Goal: Task Accomplishment & Management: Complete application form

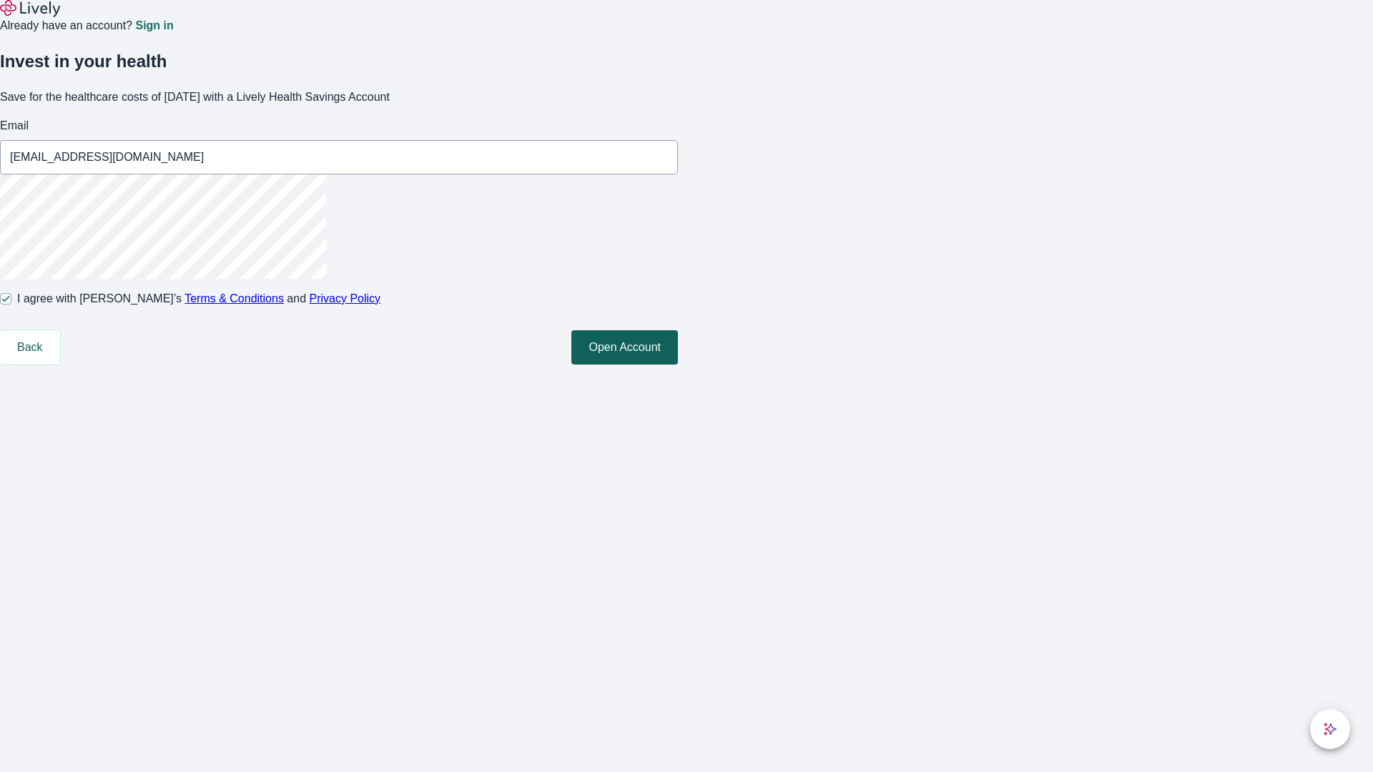
click at [678, 365] on button "Open Account" at bounding box center [624, 347] width 107 height 34
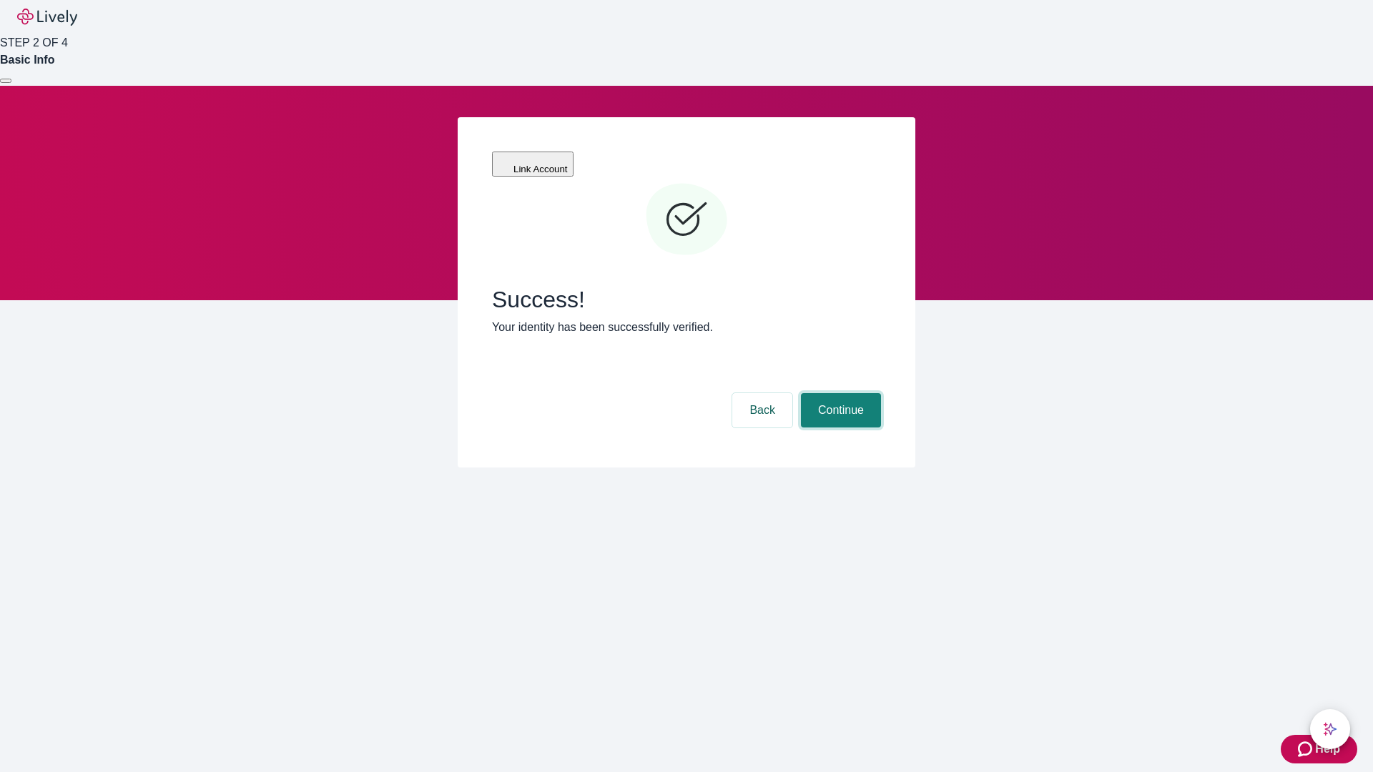
click at [839, 393] on button "Continue" at bounding box center [841, 410] width 80 height 34
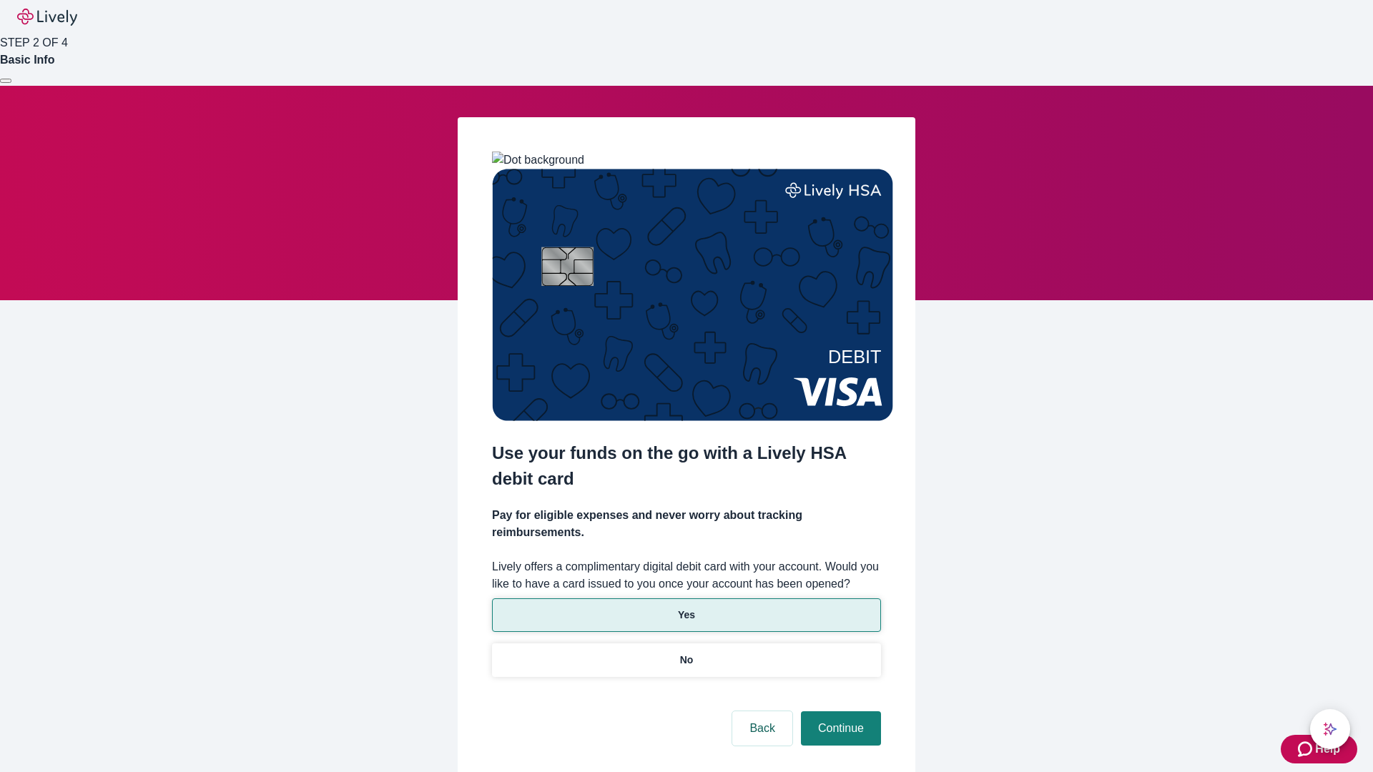
click at [686, 608] on p "Yes" at bounding box center [686, 615] width 17 height 15
click at [839, 712] on button "Continue" at bounding box center [841, 729] width 80 height 34
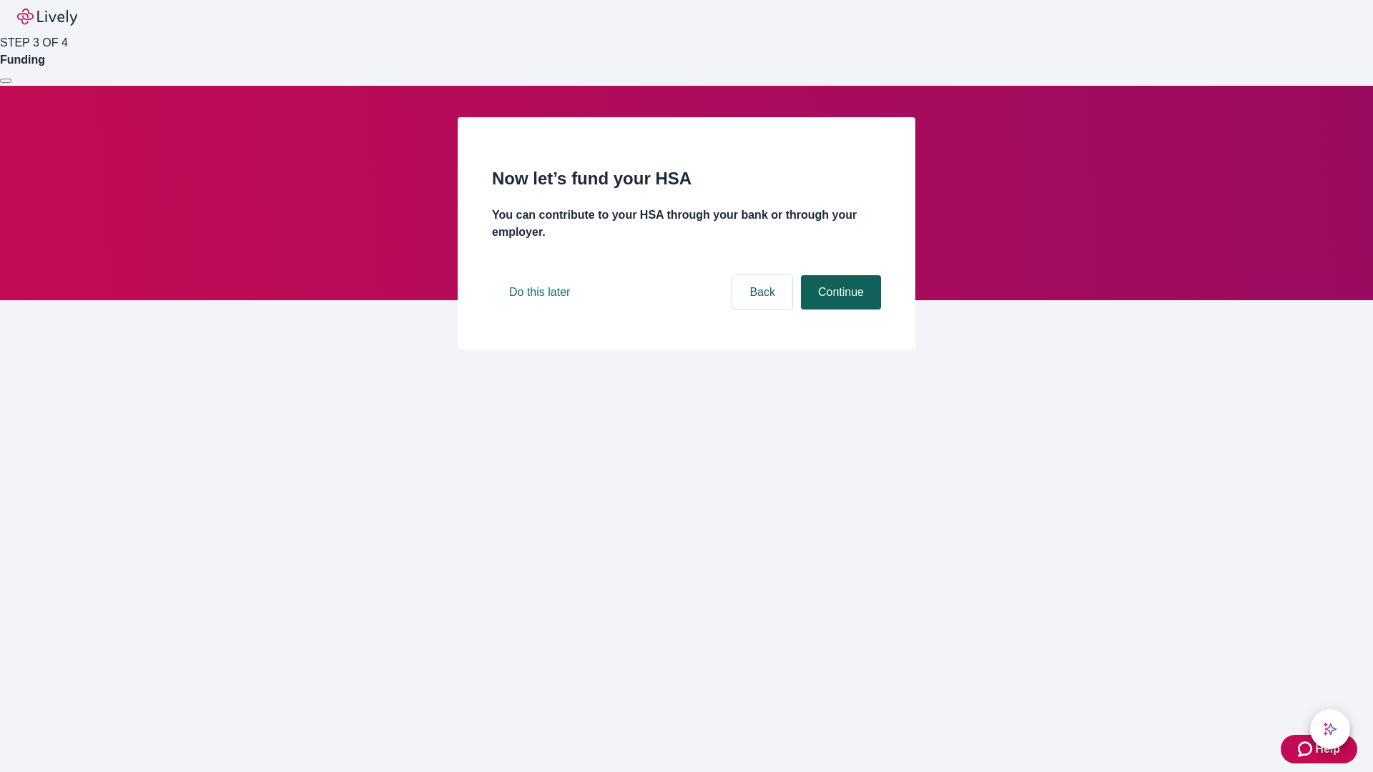
click at [839, 310] on button "Continue" at bounding box center [841, 292] width 80 height 34
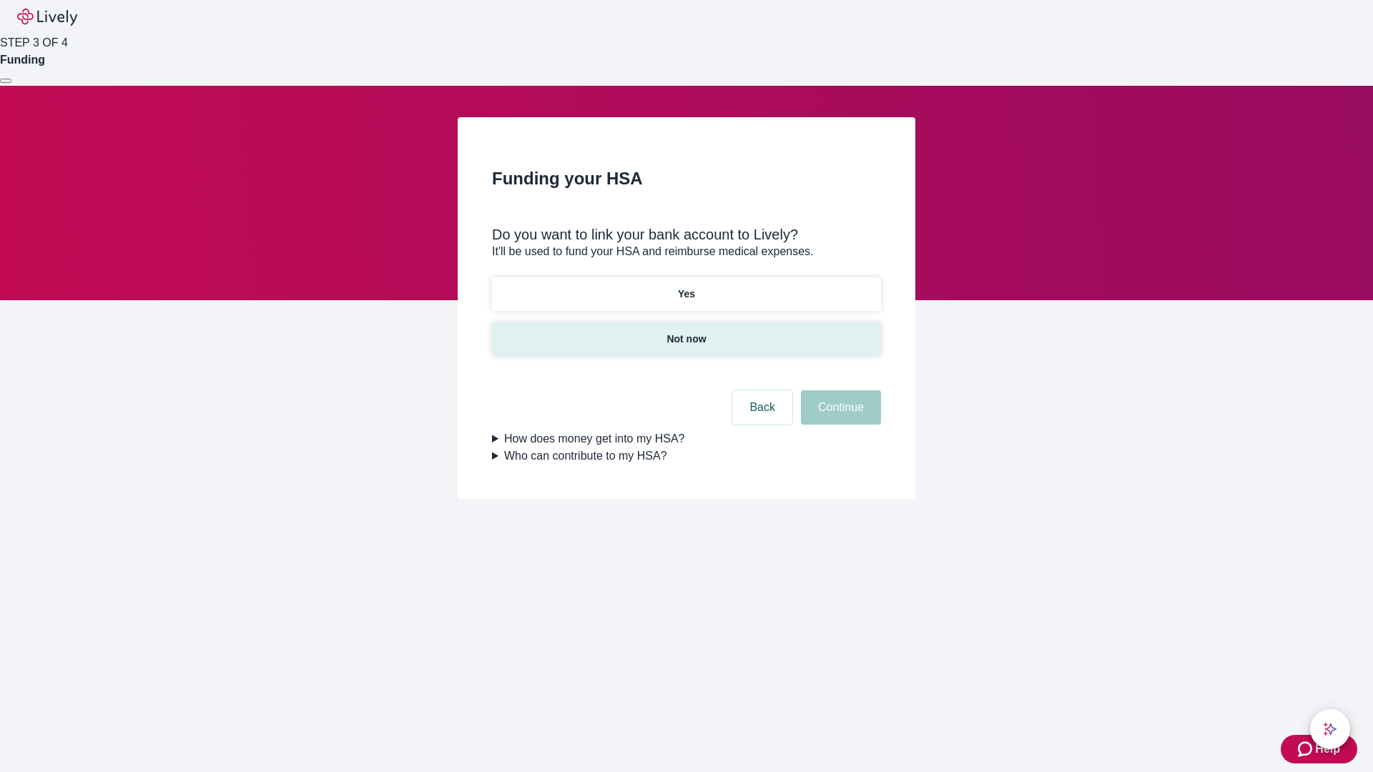
click at [686, 332] on p "Not now" at bounding box center [686, 339] width 39 height 15
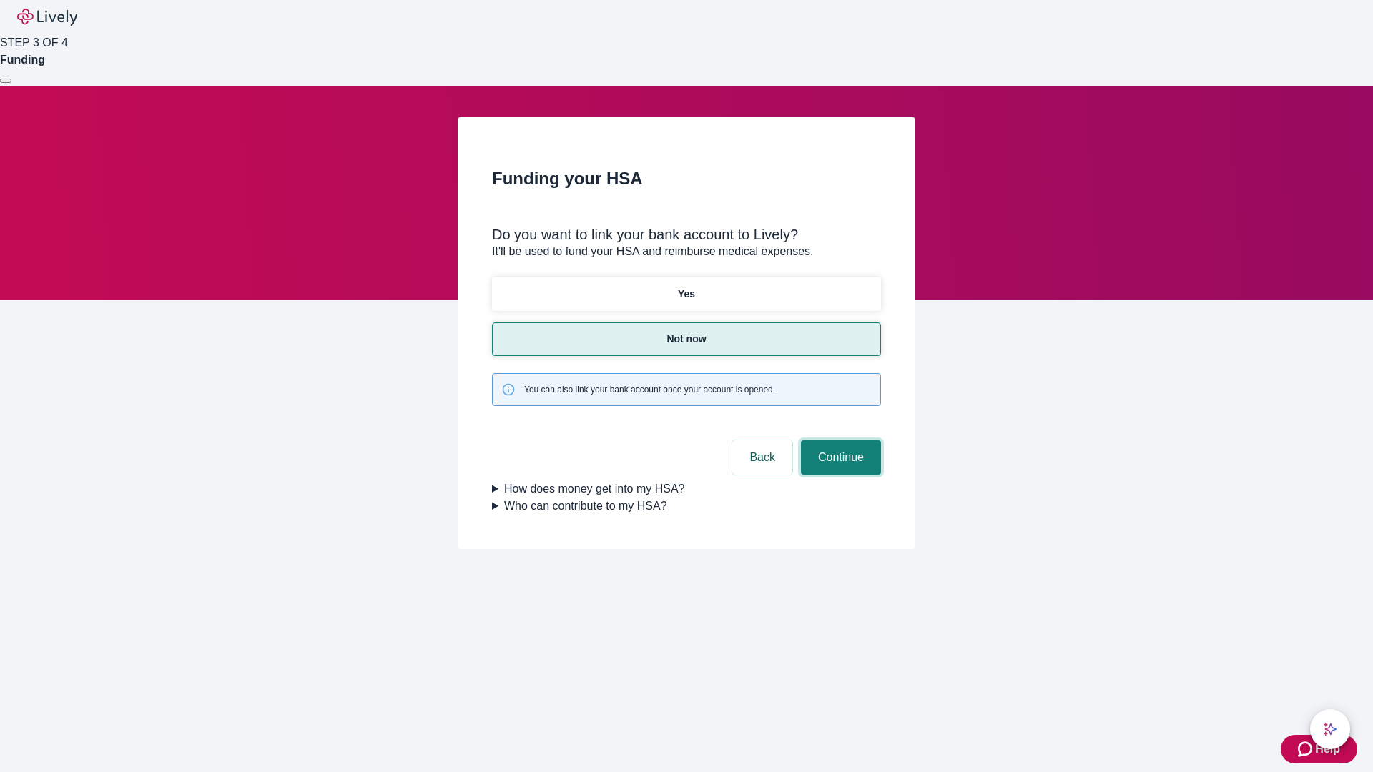
click at [839, 441] on button "Continue" at bounding box center [841, 458] width 80 height 34
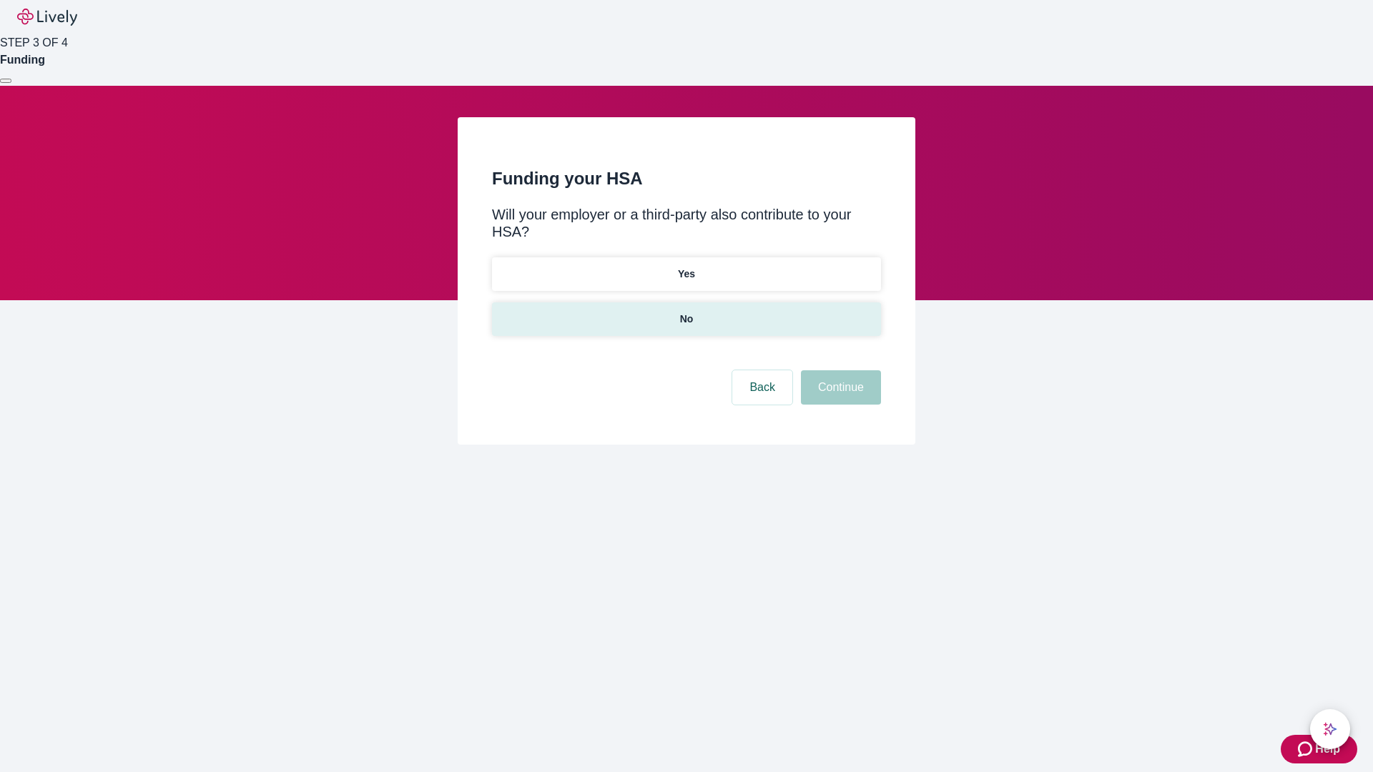
click at [686, 312] on p "No" at bounding box center [687, 319] width 14 height 15
click at [839, 370] on button "Continue" at bounding box center [841, 387] width 80 height 34
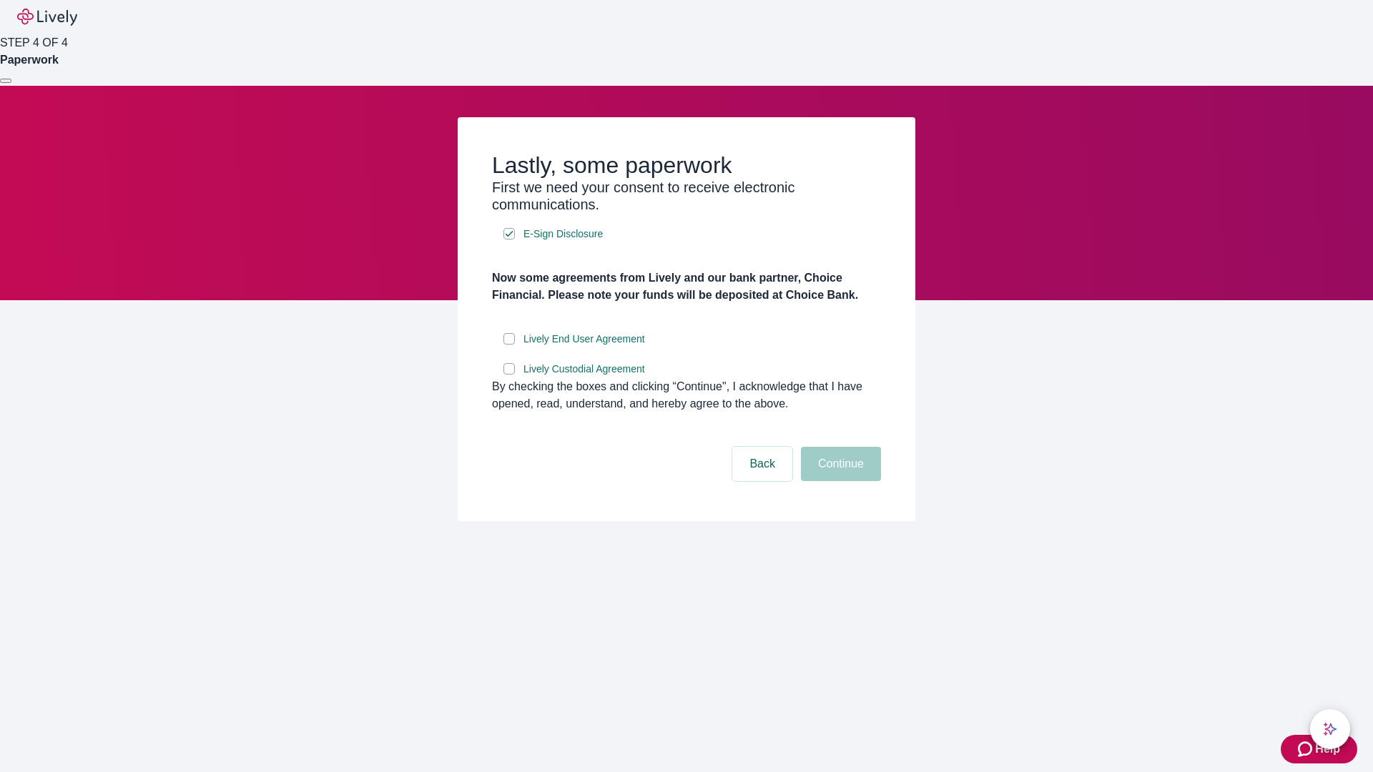
click at [509, 345] on input "Lively End User Agreement" at bounding box center [508, 338] width 11 height 11
checkbox input "true"
click at [509, 375] on input "Lively Custodial Agreement" at bounding box center [508, 368] width 11 height 11
checkbox input "true"
click at [839, 481] on button "Continue" at bounding box center [841, 464] width 80 height 34
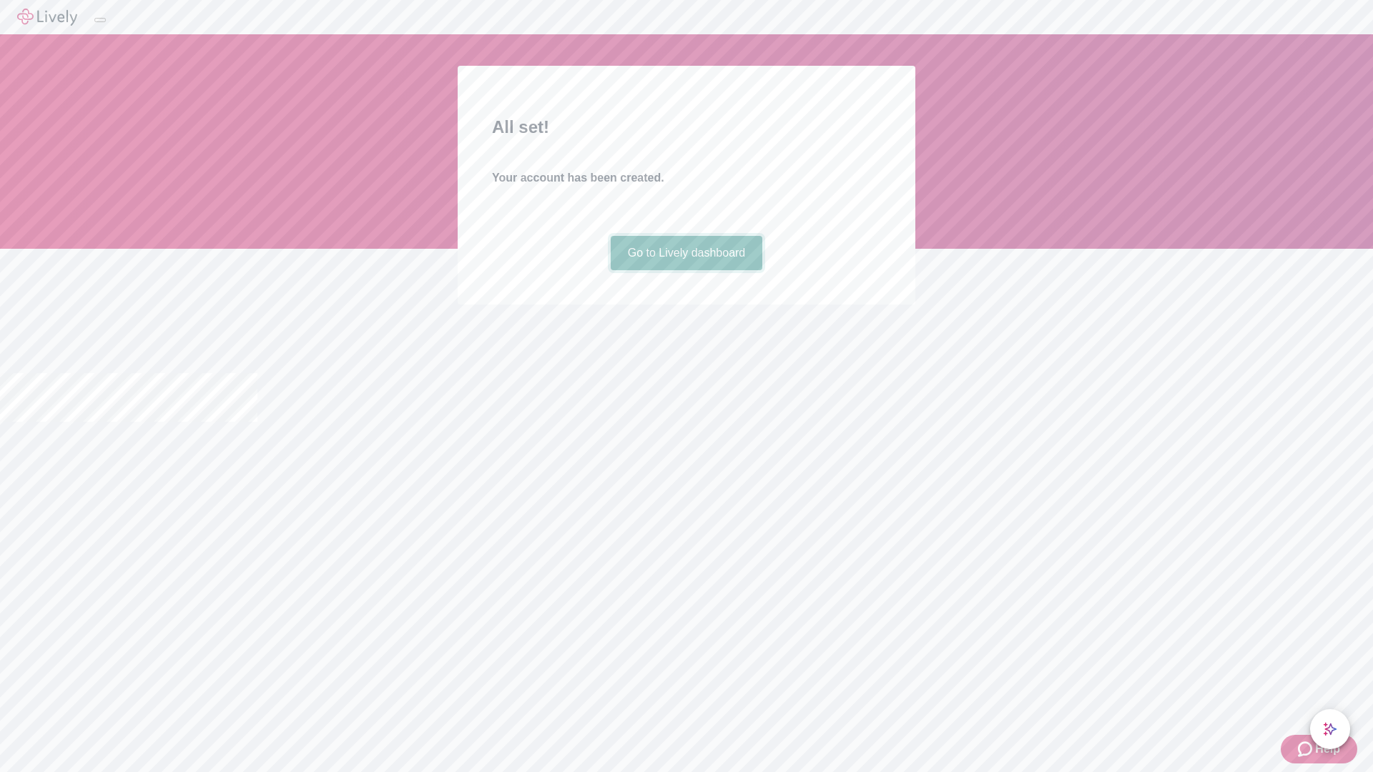
click at [686, 270] on link "Go to Lively dashboard" at bounding box center [687, 253] width 152 height 34
